Goal: Information Seeking & Learning: Learn about a topic

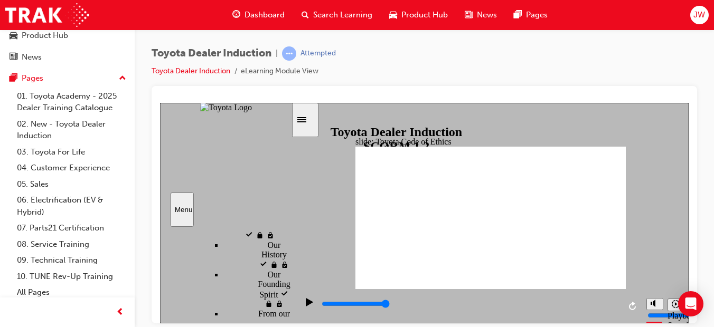
scroll to position [293, 0]
type input "8400"
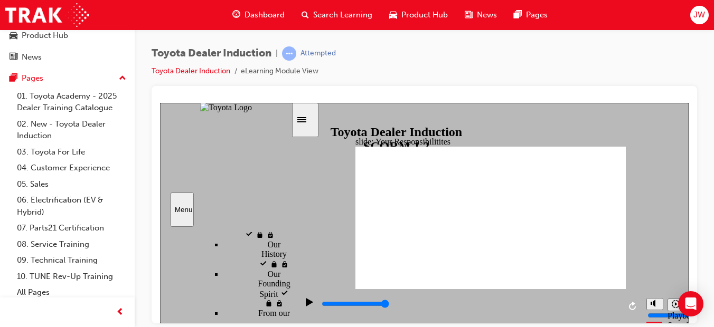
checkbox input "true"
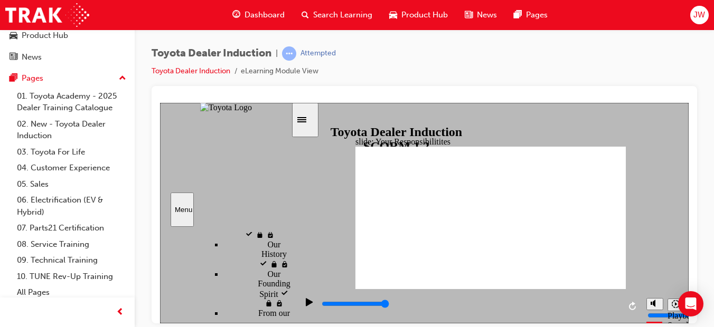
checkbox input "true"
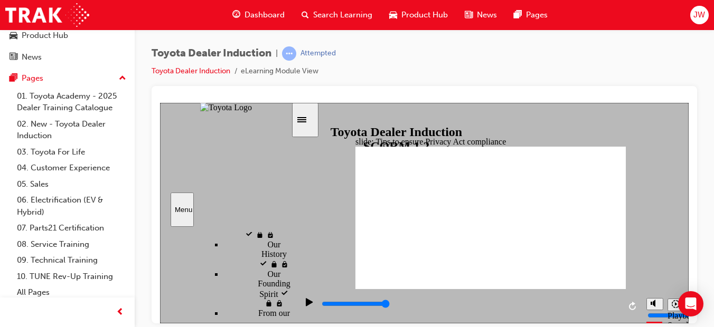
type input "5000"
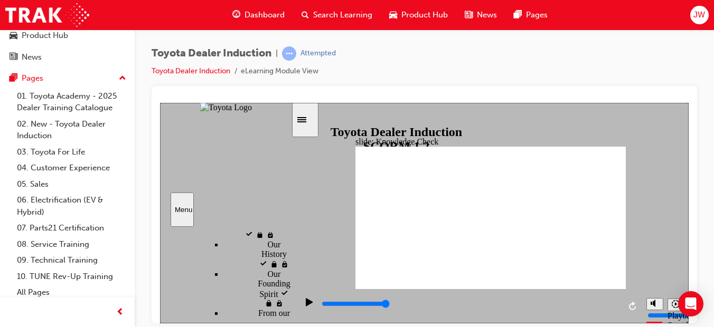
checkbox input "true"
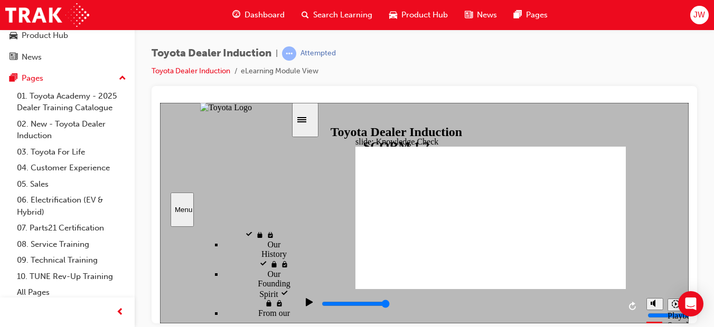
type input "1900"
checkbox input "true"
type input "3400"
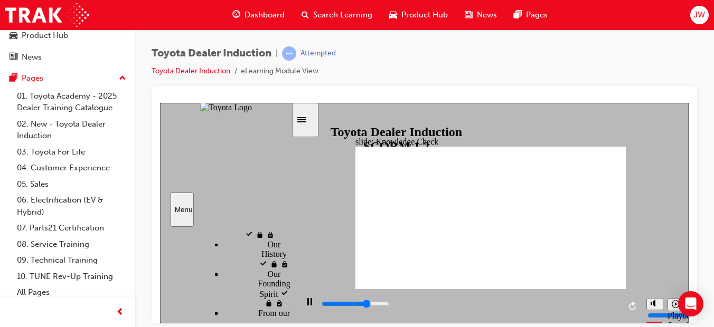
checkbox input "true"
type input "4400"
checkbox input "true"
type input "5000"
checkbox input "true"
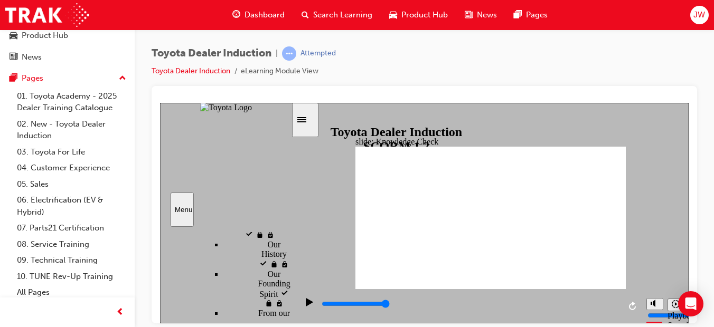
checkbox input "true"
type input "5000"
radio input "true"
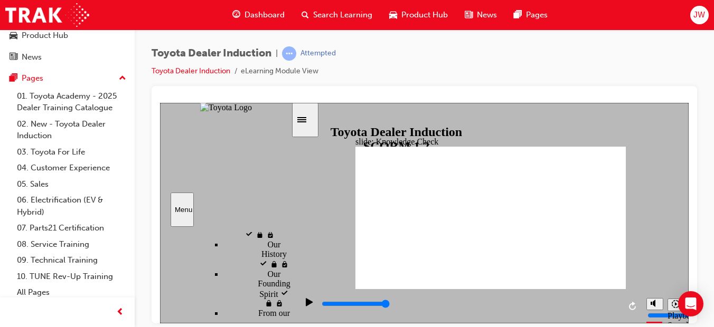
type input "5000"
checkbox input "true"
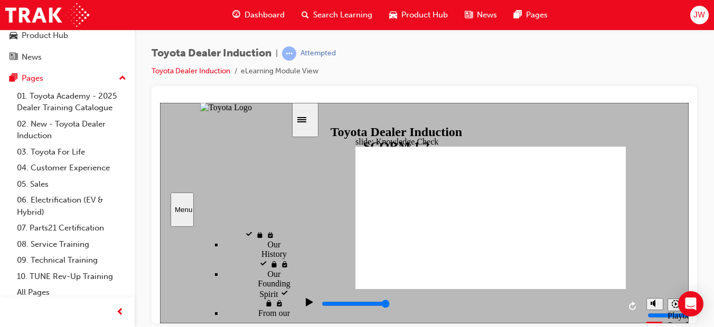
checkbox input "true"
type input "2200"
checkbox input "true"
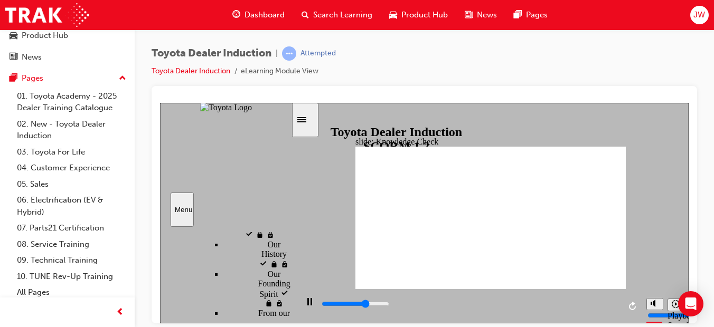
type input "3400"
checkbox input "true"
type input "5000"
checkbox input "true"
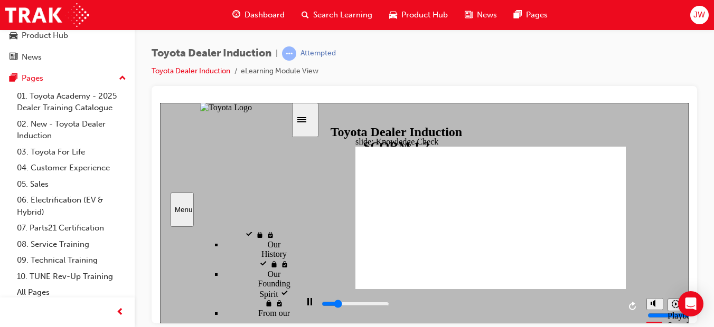
type input "3000"
checkbox input "true"
type input "4200"
checkbox input "true"
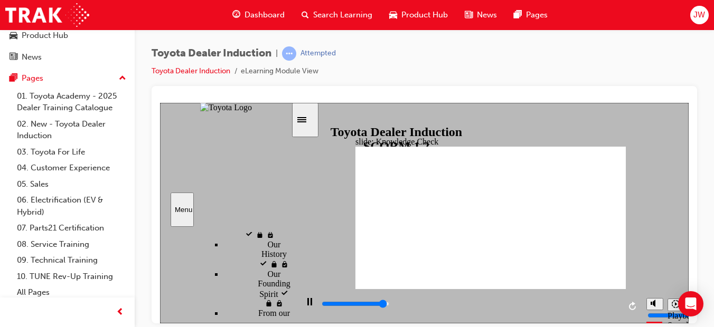
type input "4900"
checkbox input "true"
type input "2400"
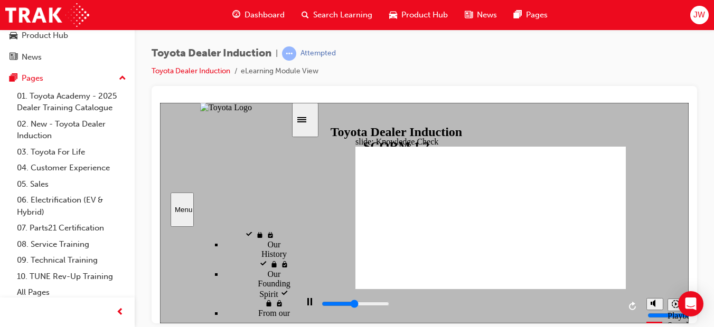
checkbox input "true"
type input "3500"
checkbox input "false"
type input "5000"
checkbox input "true"
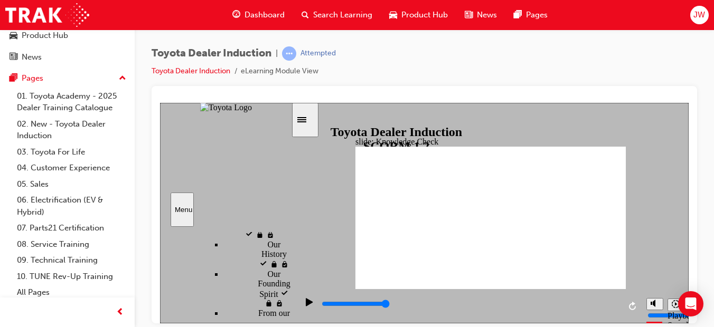
type input "2100"
checkbox input "true"
type input "2700"
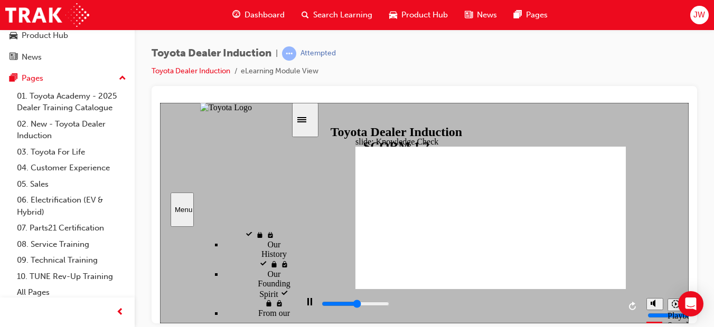
checkbox input "true"
type input "3300"
checkbox input "true"
type input "3800"
checkbox input "true"
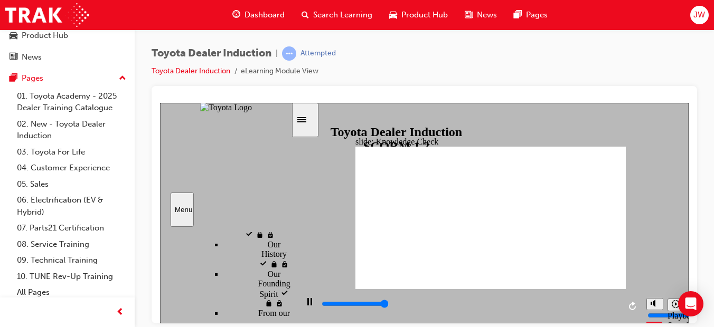
type input "2800"
checkbox input "true"
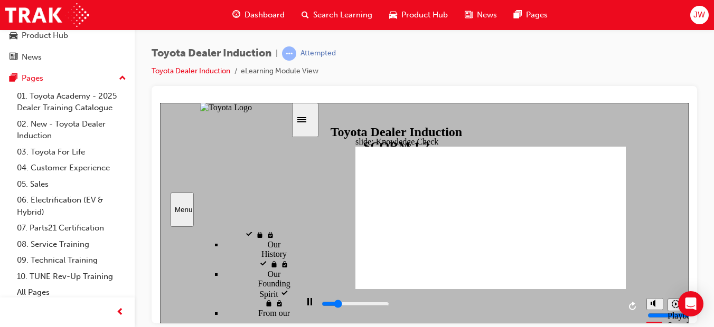
type input "2100"
checkbox input "true"
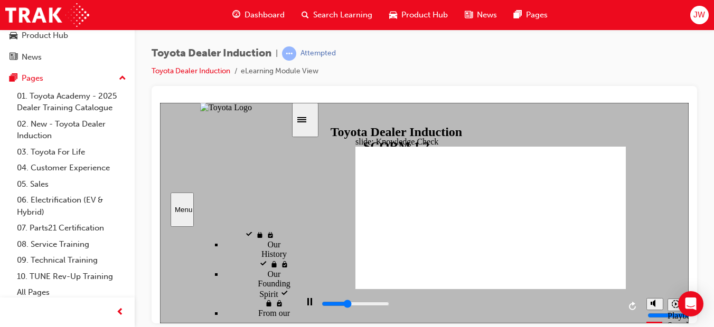
type input "1800"
checkbox input "true"
type input "1300"
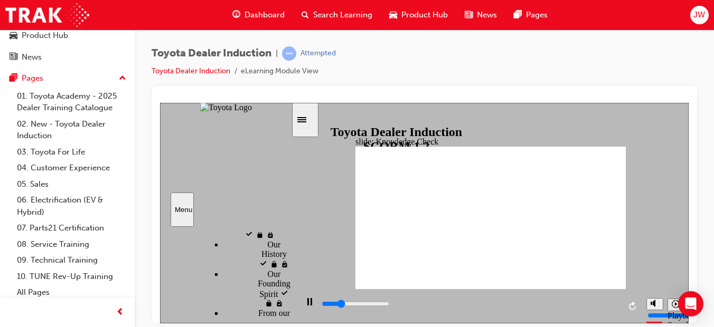
checkbox input "true"
type input "4900"
checkbox input "true"
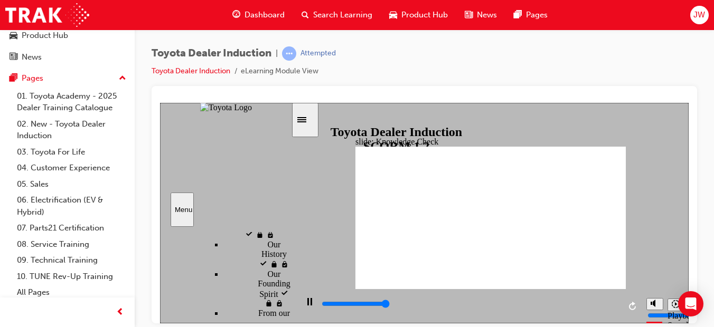
type input "5000"
checkbox input "true"
type input "1600"
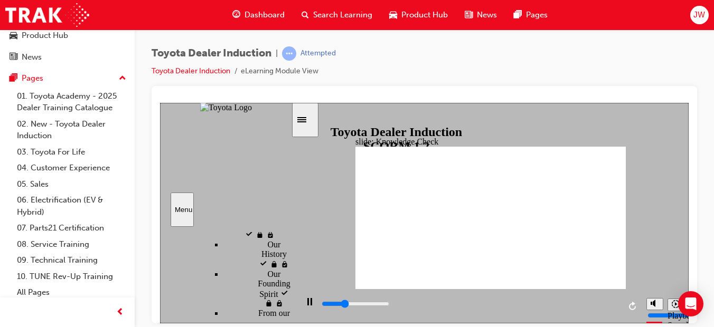
checkbox input "true"
type input "4400"
checkbox input "true"
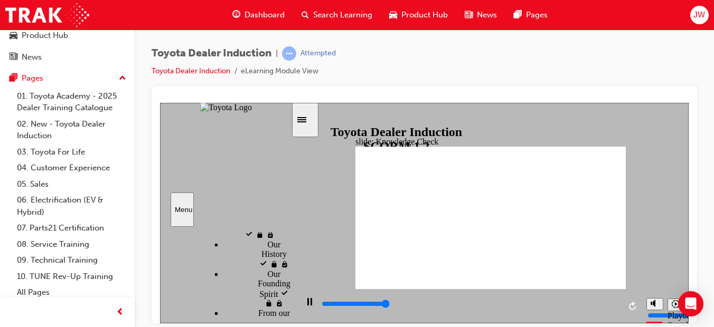
type input "5000"
checkbox input "true"
type input "3400"
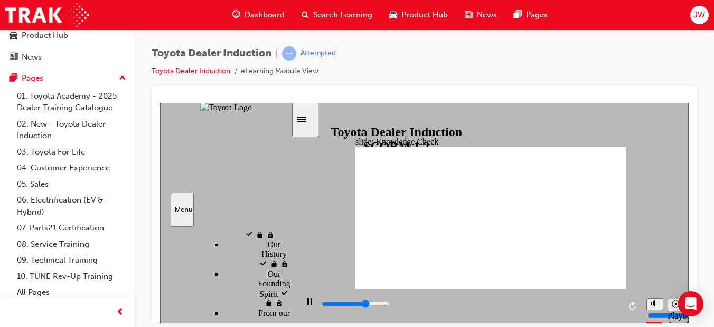
checkbox input "true"
type input "2400"
checkbox input "true"
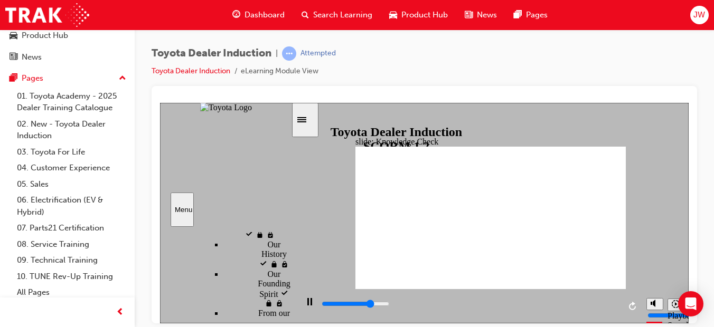
type input "5000"
checkbox input "true"
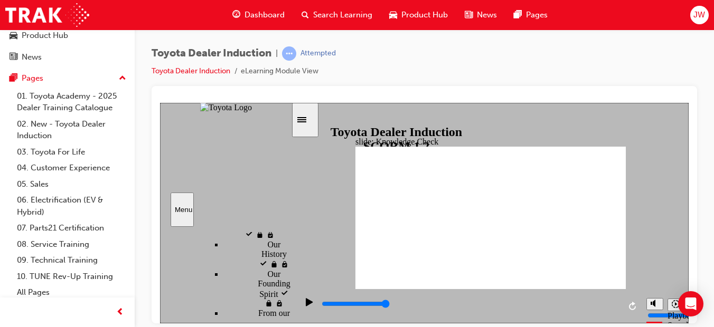
checkbox input "true"
type input "2000"
checkbox input "true"
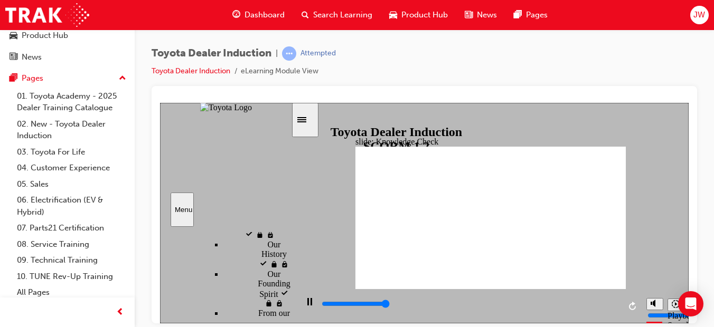
type input "5000"
checkbox input "true"
type input "5000"
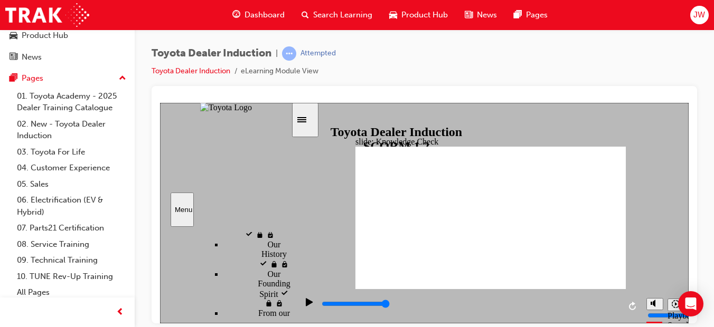
checkbox input "true"
checkbox input "false"
checkbox input "true"
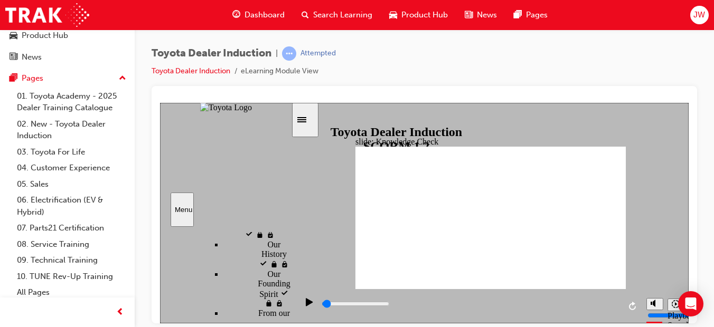
scroll to position [122, 0]
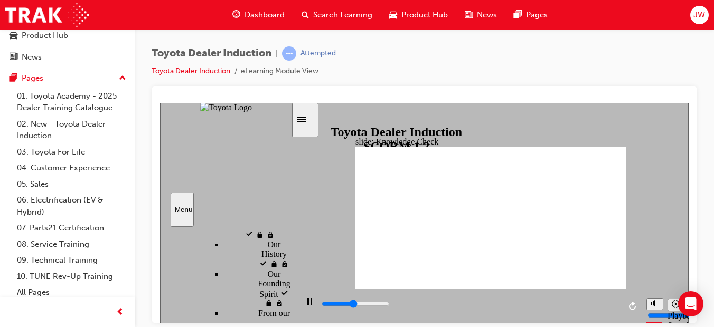
type input "2400"
checkbox input "true"
type input "3800"
checkbox input "true"
type input "4300"
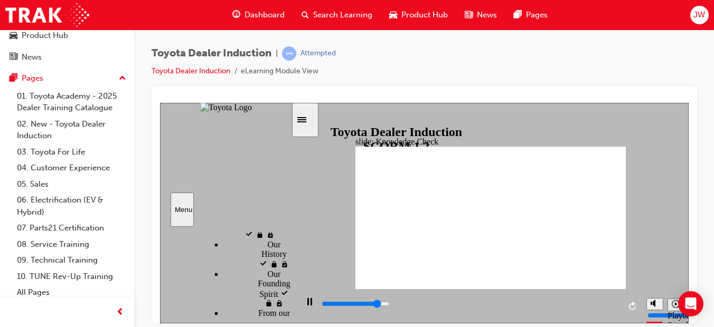
checkbox input "true"
type input "5000"
checkbox input "true"
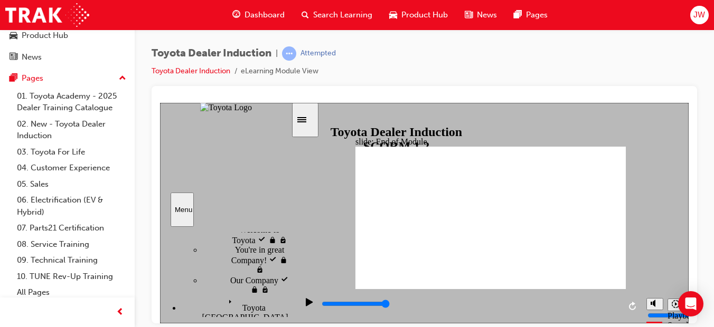
type input "9900"
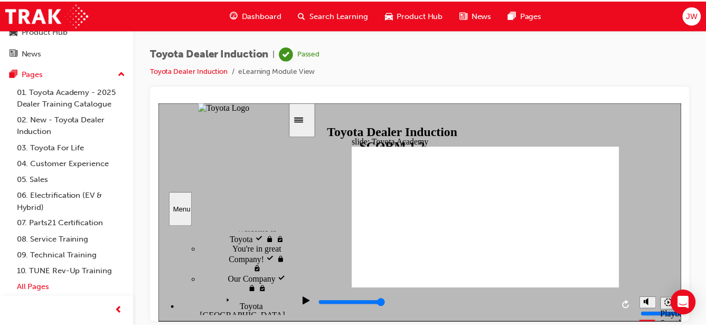
scroll to position [0, 0]
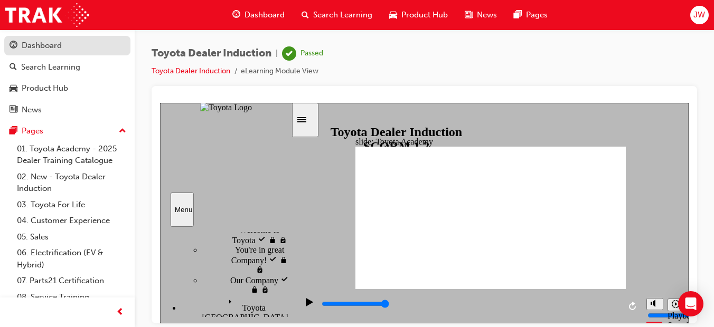
click at [96, 50] on div "Dashboard" at bounding box center [68, 45] width 116 height 13
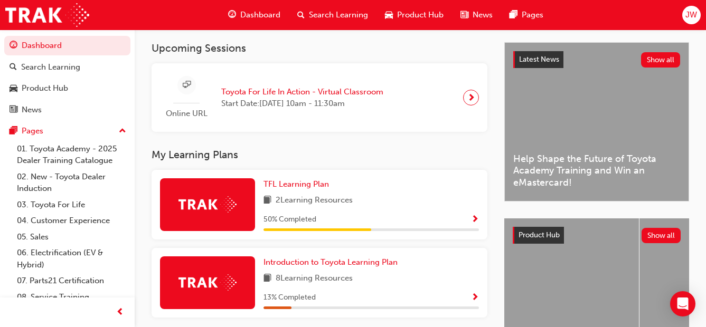
scroll to position [198, 0]
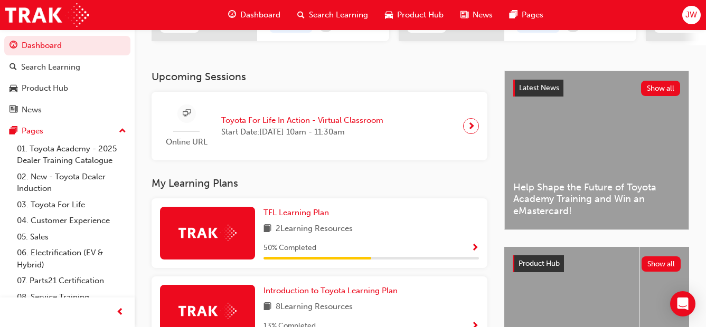
click at [468, 134] on span "next-icon" at bounding box center [471, 126] width 8 height 15
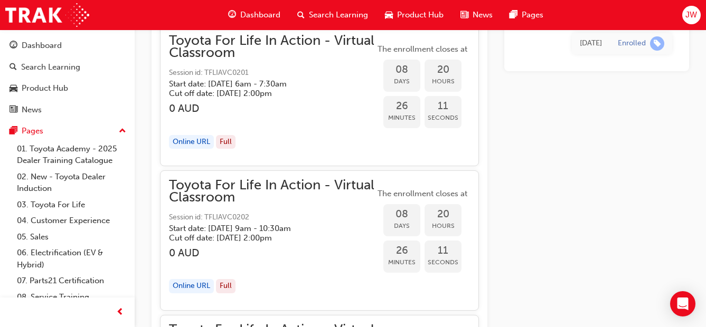
scroll to position [3483, 0]
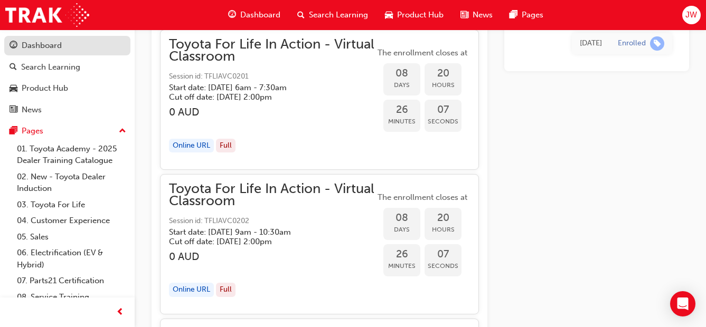
click at [65, 49] on div "Dashboard" at bounding box center [68, 45] width 116 height 13
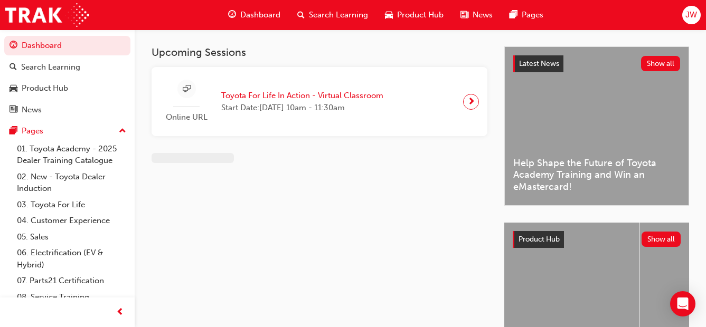
click at [687, 14] on span "JW" at bounding box center [691, 15] width 12 height 12
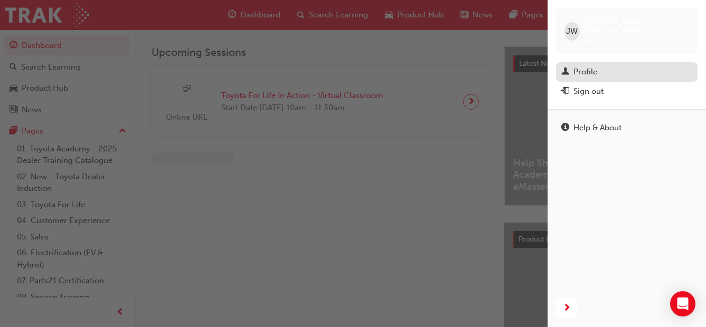
click at [668, 65] on div "Profile" at bounding box center [626, 71] width 131 height 13
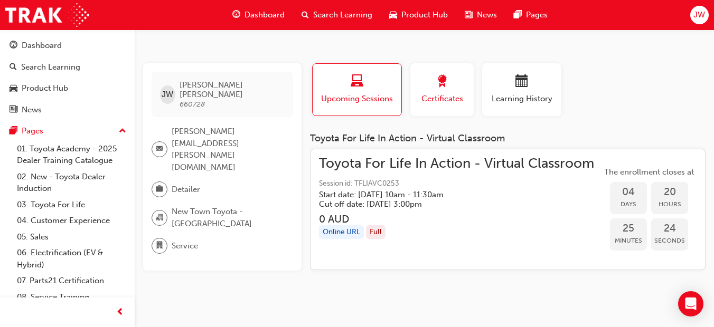
click at [445, 96] on span "Certificates" at bounding box center [442, 99] width 48 height 12
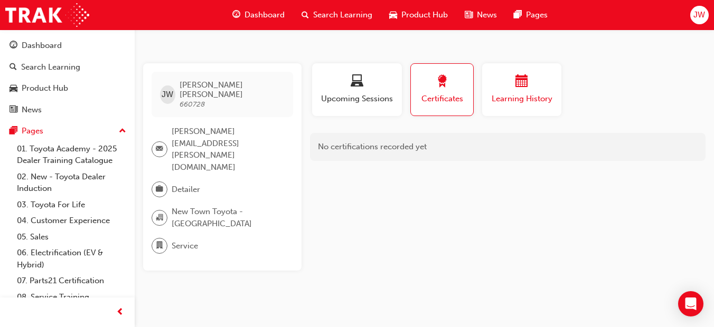
click at [518, 95] on span "Learning History" at bounding box center [521, 99] width 63 height 12
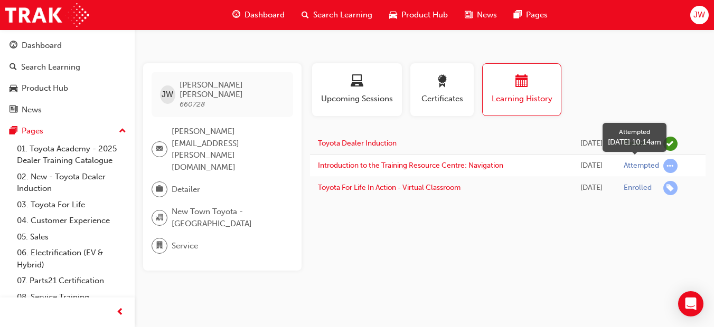
click at [671, 168] on span "learningRecordVerb_ATTEMPT-icon" at bounding box center [670, 166] width 14 height 14
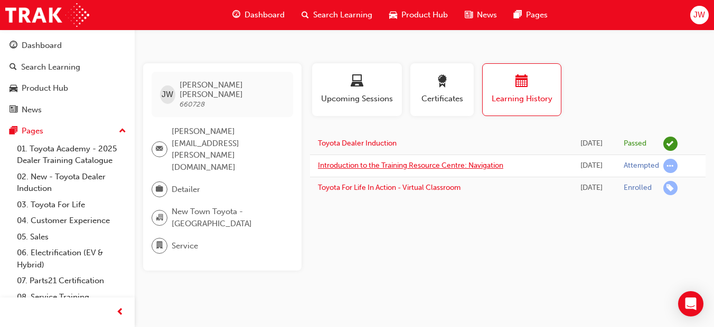
click at [486, 164] on link "Introduction to the Training Resource Centre: Navigation" at bounding box center [410, 165] width 185 height 9
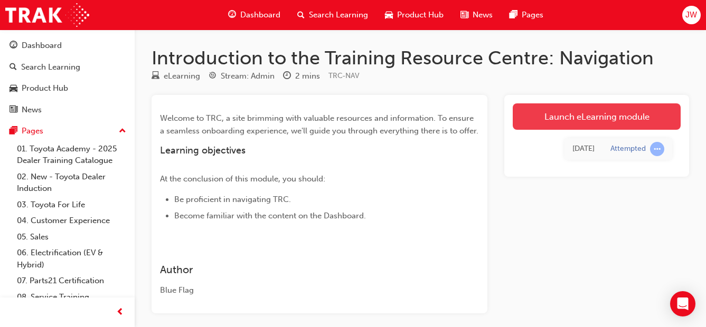
click at [559, 124] on link "Launch eLearning module" at bounding box center [597, 116] width 168 height 26
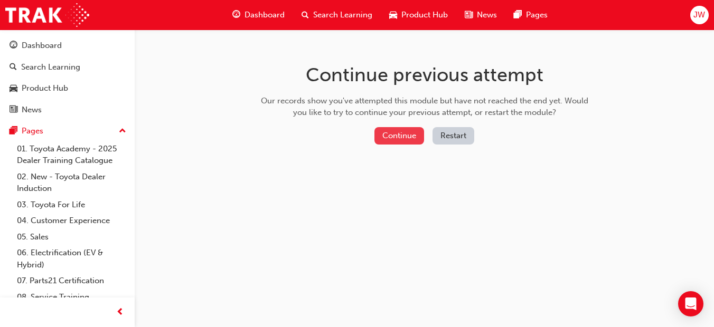
click at [408, 135] on button "Continue" at bounding box center [399, 135] width 50 height 17
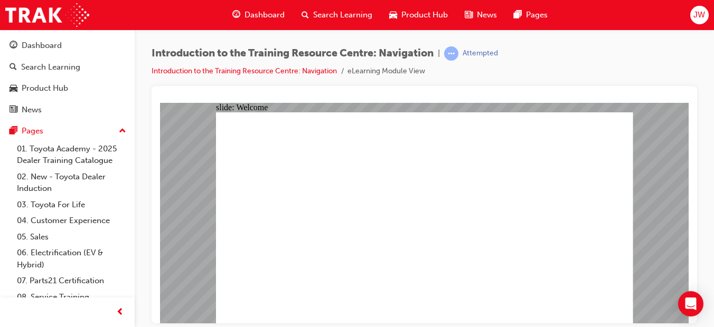
click at [458, 55] on span "learningRecordVerb_ATTEMPT-icon" at bounding box center [451, 53] width 14 height 14
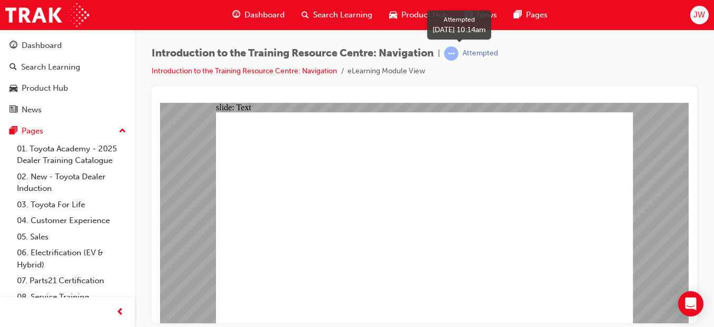
click at [456, 52] on span "learningRecordVerb_ATTEMPT-icon" at bounding box center [451, 53] width 14 height 14
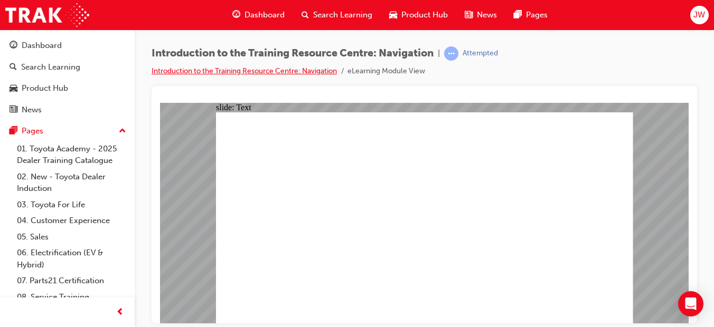
click at [306, 72] on link "Introduction to the Training Resource Centre: Navigation" at bounding box center [244, 71] width 185 height 9
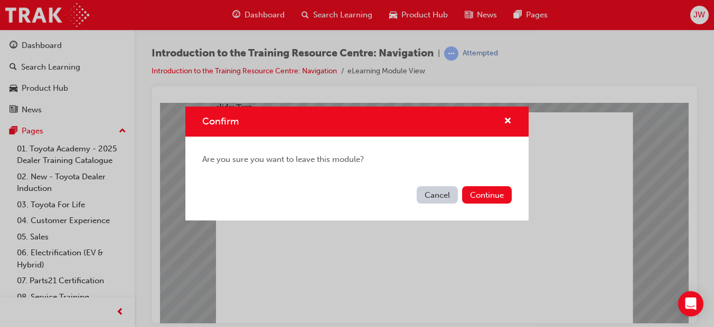
click at [449, 192] on button "Cancel" at bounding box center [437, 194] width 41 height 17
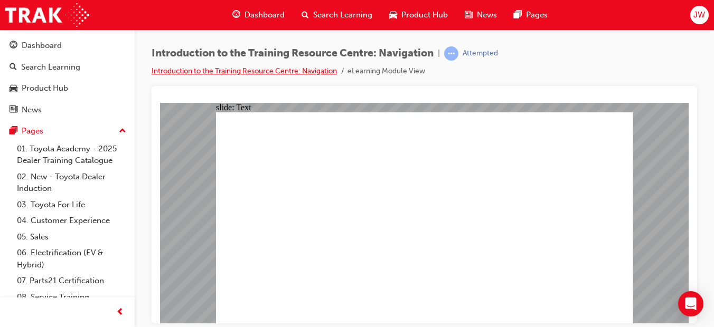
click at [245, 72] on link "Introduction to the Training Resource Centre: Navigation" at bounding box center [244, 71] width 185 height 9
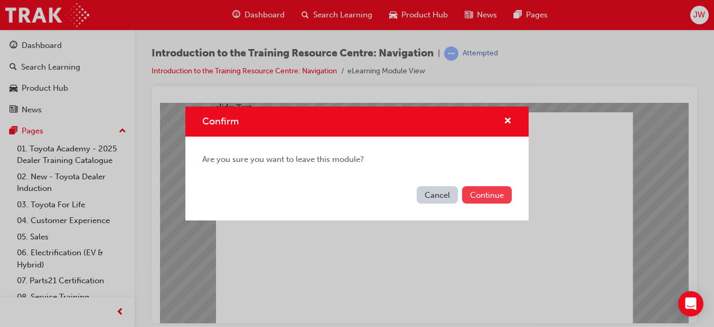
click at [478, 195] on button "Continue" at bounding box center [487, 194] width 50 height 17
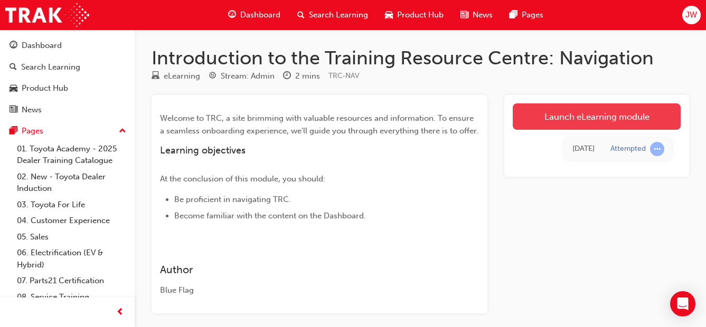
click at [565, 121] on link "Launch eLearning module" at bounding box center [597, 116] width 168 height 26
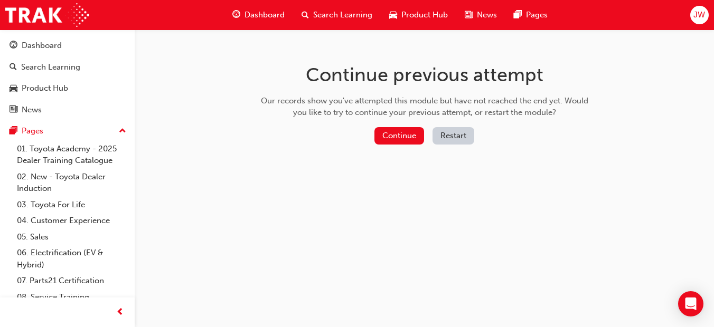
click at [454, 135] on button "Restart" at bounding box center [453, 135] width 42 height 17
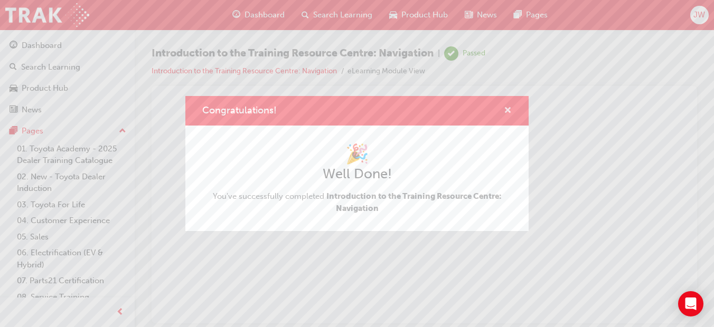
click at [508, 112] on span "cross-icon" at bounding box center [508, 112] width 8 height 10
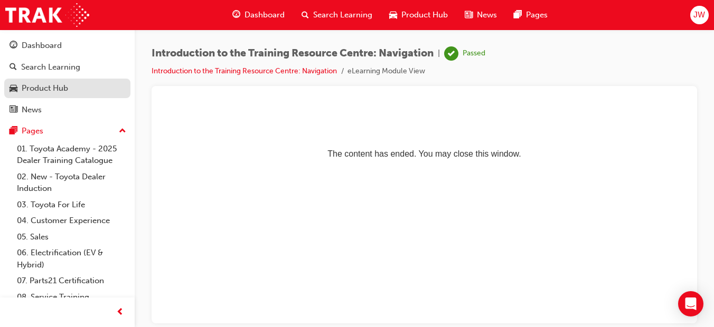
click at [46, 87] on div "Product Hub" at bounding box center [45, 88] width 46 height 12
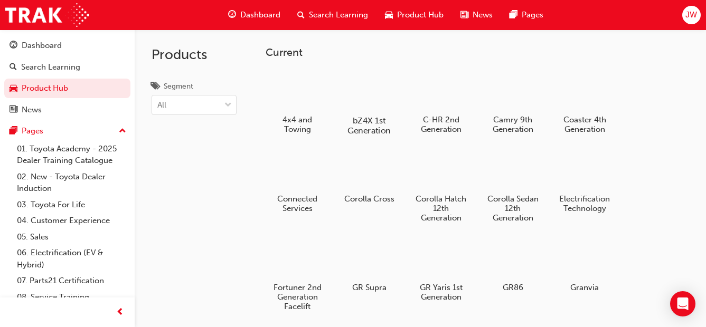
click at [372, 100] on div at bounding box center [369, 90] width 59 height 42
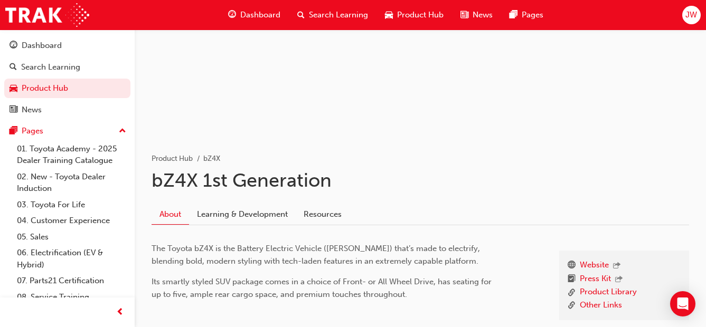
scroll to position [66, 0]
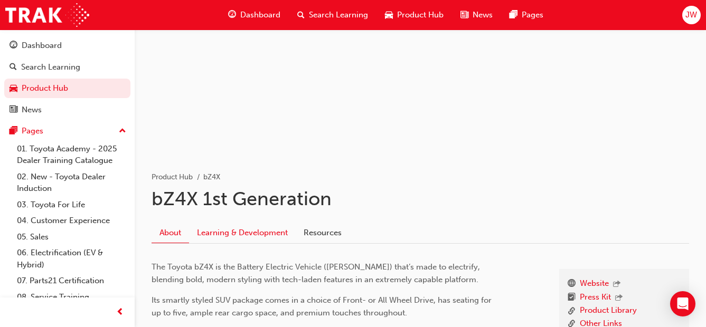
click at [261, 234] on link "Learning & Development" at bounding box center [242, 233] width 107 height 20
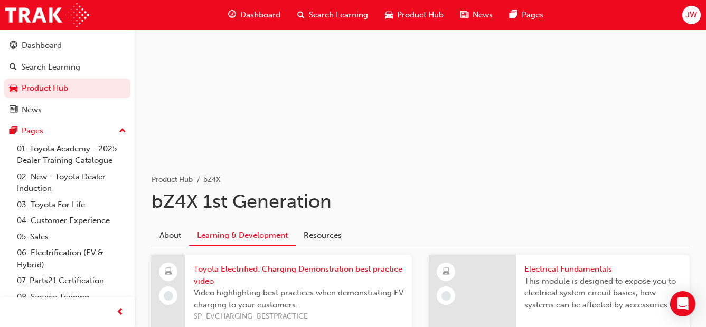
scroll to position [158, 0]
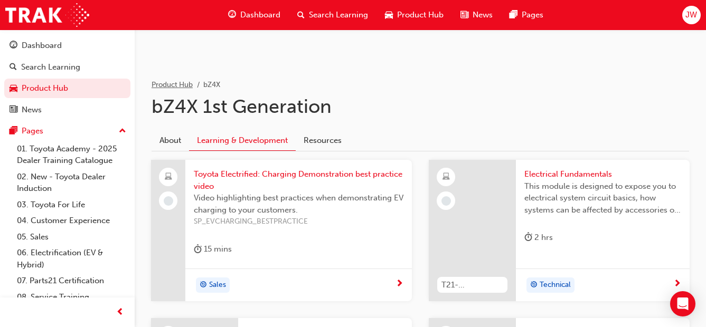
click at [190, 87] on link "Product Hub" at bounding box center [172, 84] width 41 height 9
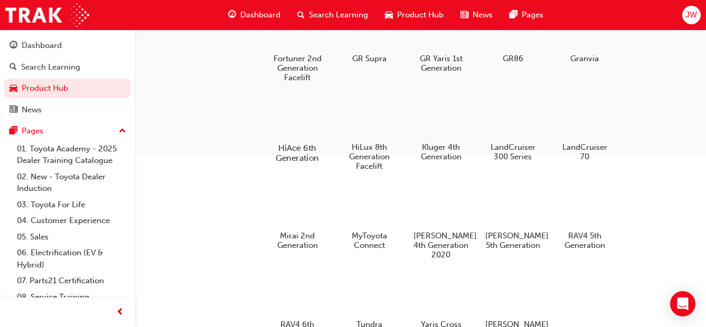
scroll to position [264, 0]
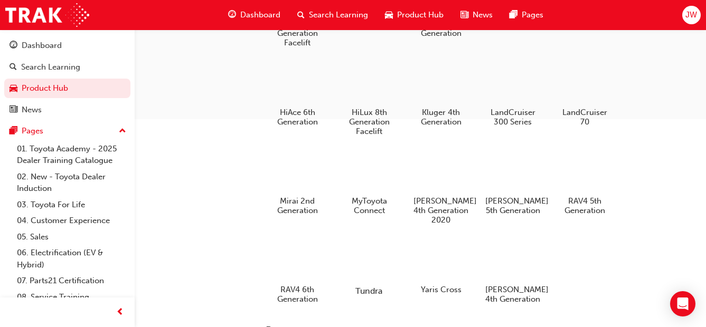
click at [377, 263] on div at bounding box center [369, 261] width 59 height 42
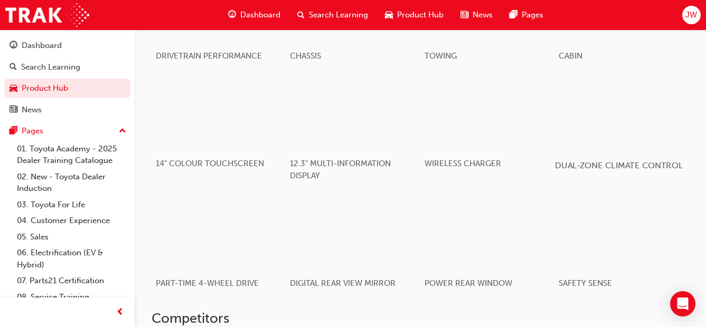
scroll to position [777, 0]
